Goal: Transaction & Acquisition: Purchase product/service

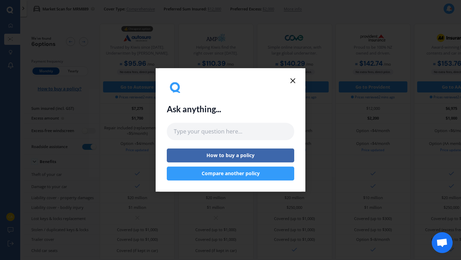
click at [291, 83] on icon at bounding box center [293, 81] width 8 height 8
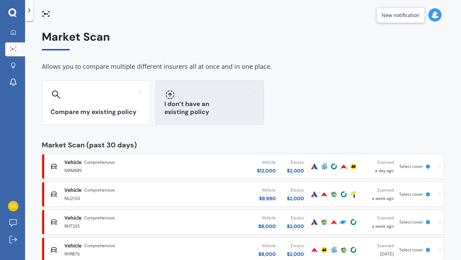
click at [218, 94] on div at bounding box center [209, 94] width 91 height 11
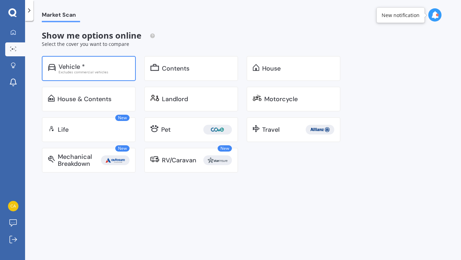
click at [77, 68] on div "Vehicle *" at bounding box center [71, 66] width 26 height 7
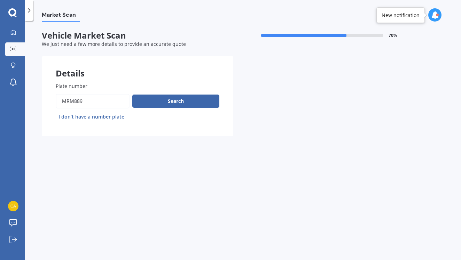
drag, startPoint x: 92, startPoint y: 104, endPoint x: 34, endPoint y: 104, distance: 57.4
click at [34, 104] on div "Market Scan Vehicle Market Scan 70 % We just need a few more details to provide…" at bounding box center [243, 141] width 436 height 239
type input "M"
type input "LDF658"
click at [0, 0] on button "Next" at bounding box center [0, 0] width 0 height 0
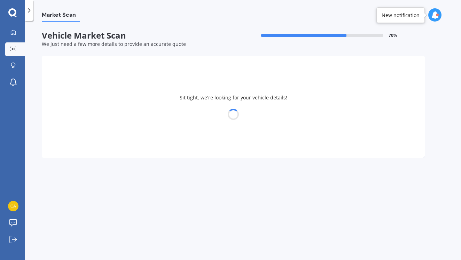
select select "AUDI"
select select "A4"
select select "05"
select select "10"
select select "2003"
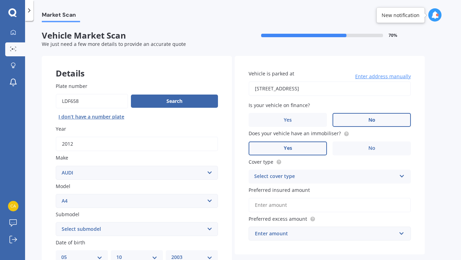
scroll to position [58, 0]
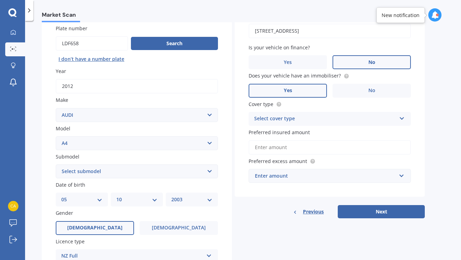
click at [185, 171] on select "Select submodel 1.8 1.8 T Multitronic 1.8 T Quattro 1.8 Turbo 1.9 TDI 2 2.0 T Q…" at bounding box center [137, 172] width 162 height 14
select select "2.0 TFSI"
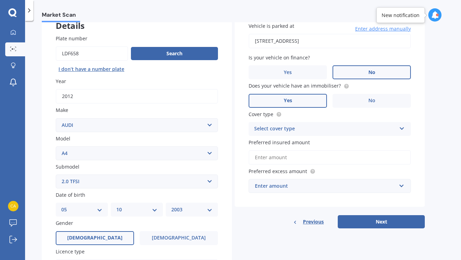
scroll to position [42, 0]
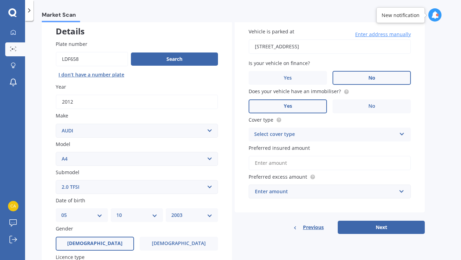
click at [389, 133] on div "Select cover type" at bounding box center [325, 135] width 142 height 8
click at [348, 147] on div "Comprehensive" at bounding box center [329, 148] width 161 height 13
click at [331, 165] on input "Preferred insured amount" at bounding box center [330, 163] width 162 height 15
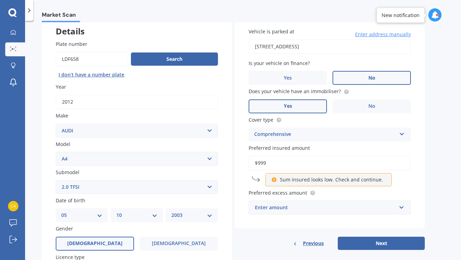
type input "$9,990"
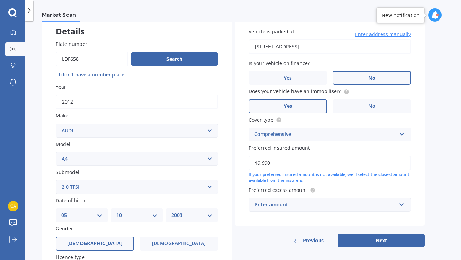
click at [329, 202] on div "Enter amount" at bounding box center [325, 205] width 141 height 8
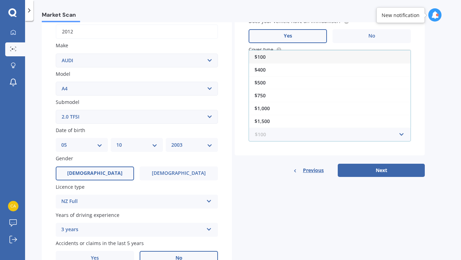
scroll to position [111, 0]
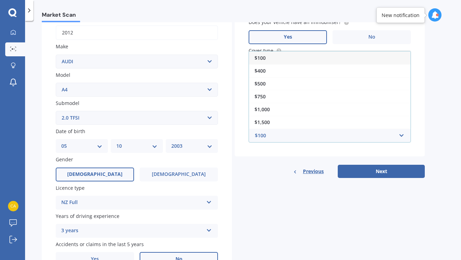
click at [296, 129] on div "$2,000" at bounding box center [329, 135] width 161 height 13
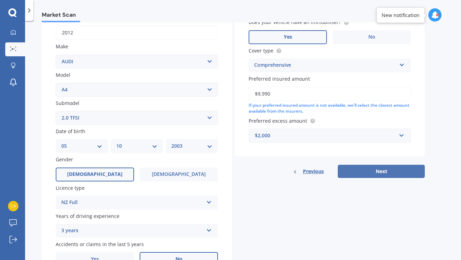
click at [406, 168] on button "Next" at bounding box center [381, 171] width 87 height 13
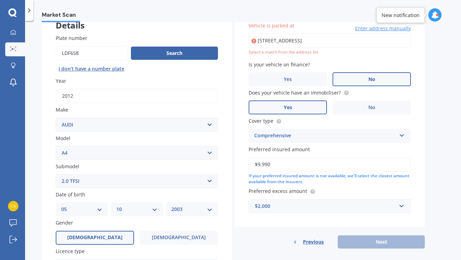
scroll to position [47, 0]
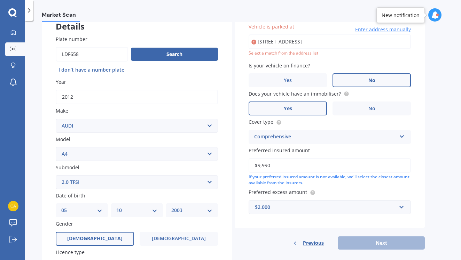
type input "[STREET_ADDRESS]"
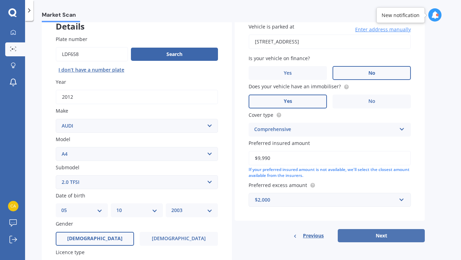
click at [383, 232] on button "Next" at bounding box center [381, 235] width 87 height 13
select select "05"
select select "10"
select select "2003"
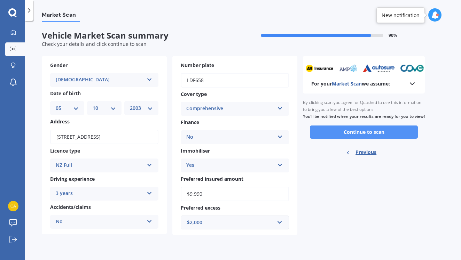
scroll to position [0, 0]
click at [388, 139] on button "Continue to scan" at bounding box center [364, 132] width 108 height 13
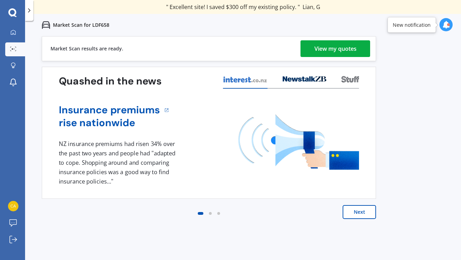
click at [354, 50] on div "View my quotes" at bounding box center [335, 48] width 42 height 17
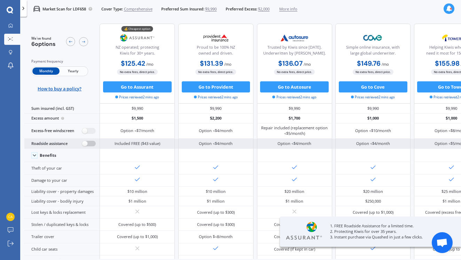
click at [86, 147] on label at bounding box center [89, 144] width 14 height 6
radio input "true"
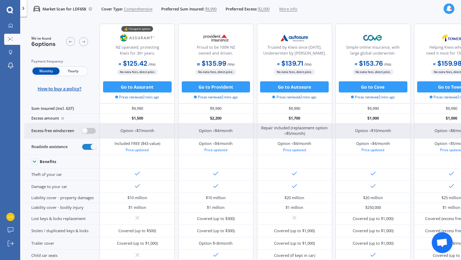
click at [84, 134] on label at bounding box center [89, 131] width 14 height 6
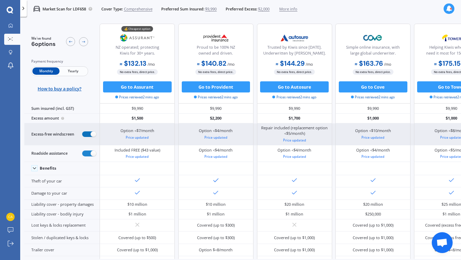
click at [87, 137] on label at bounding box center [89, 135] width 14 height 6
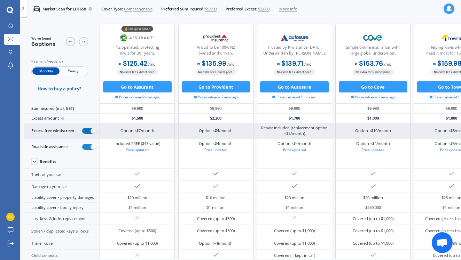
radio input "false"
